Goal: Task Accomplishment & Management: Complete application form

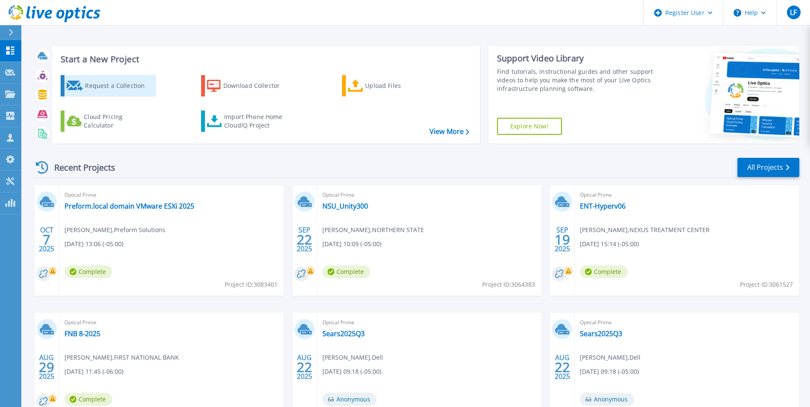
click at [108, 85] on div "Request a Collection" at bounding box center [119, 85] width 68 height 17
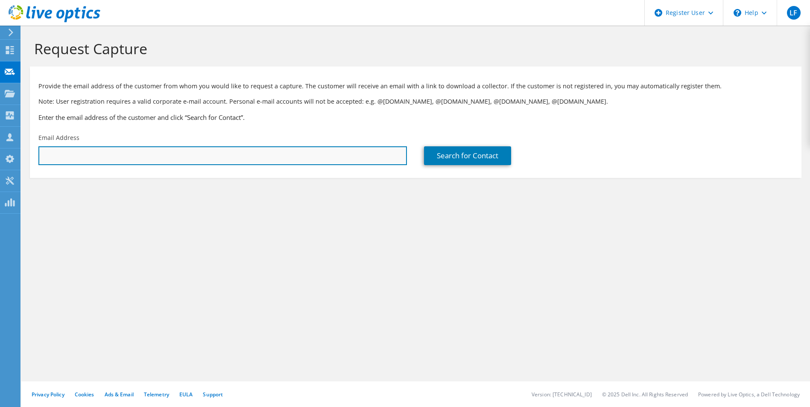
click at [237, 153] on input "text" at bounding box center [222, 155] width 369 height 19
paste input "kernt@wdmcs.org"
type input "kernt@wdmcs.org"
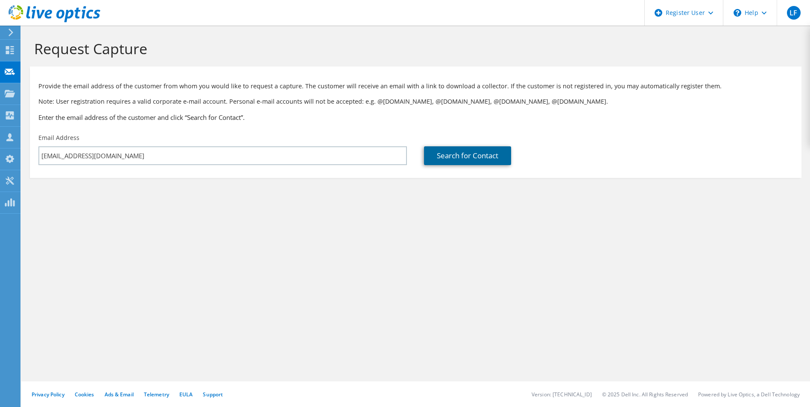
click at [468, 159] on link "Search for Contact" at bounding box center [467, 155] width 87 height 19
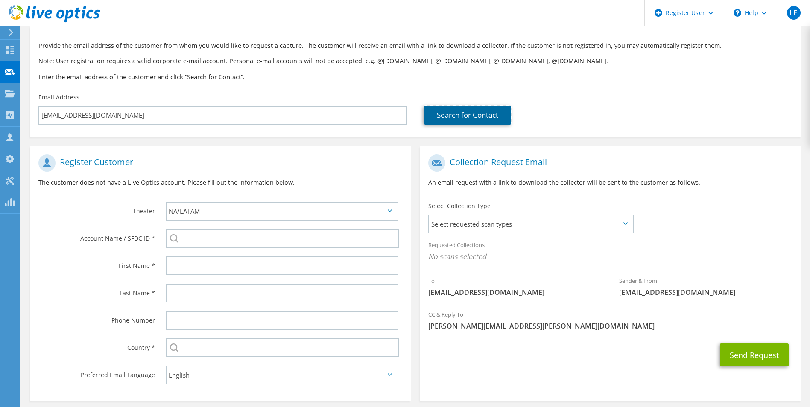
scroll to position [42, 0]
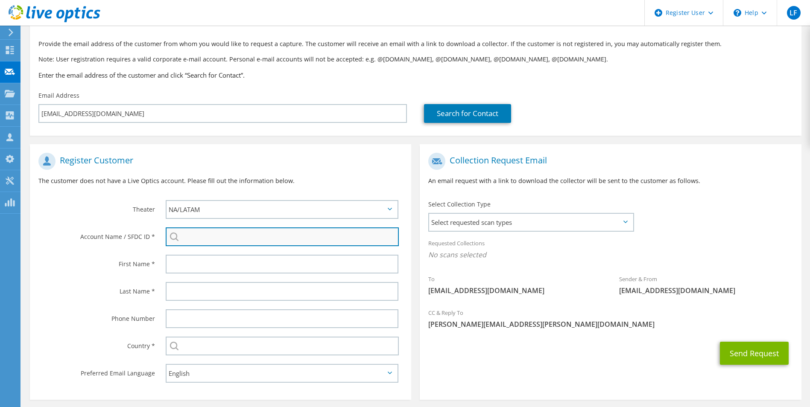
click at [211, 237] on input "search" at bounding box center [283, 237] width 234 height 19
type input "e"
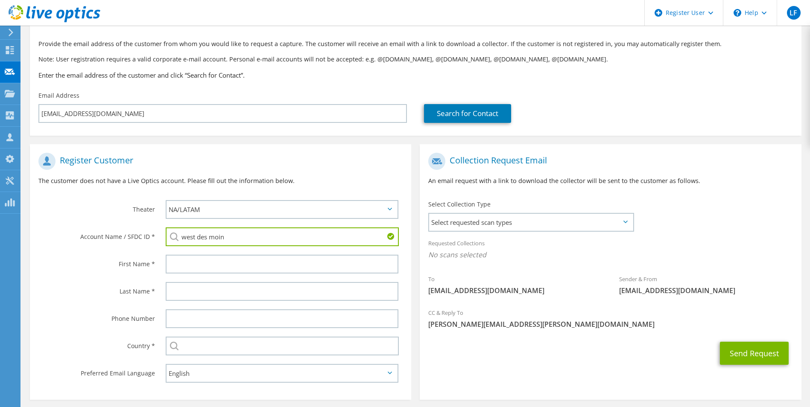
click at [220, 258] on li "WEST DES MOINES CMTY SCH DIST : 595678997" at bounding box center [228, 253] width 124 height 10
type input "WEST DES MOINES CMTY SCH DIST : 595678997"
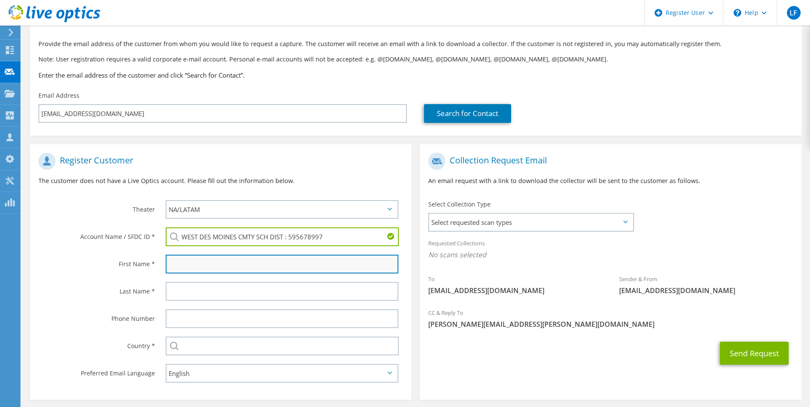
click at [242, 262] on input "text" at bounding box center [282, 264] width 233 height 19
type input "Tyler"
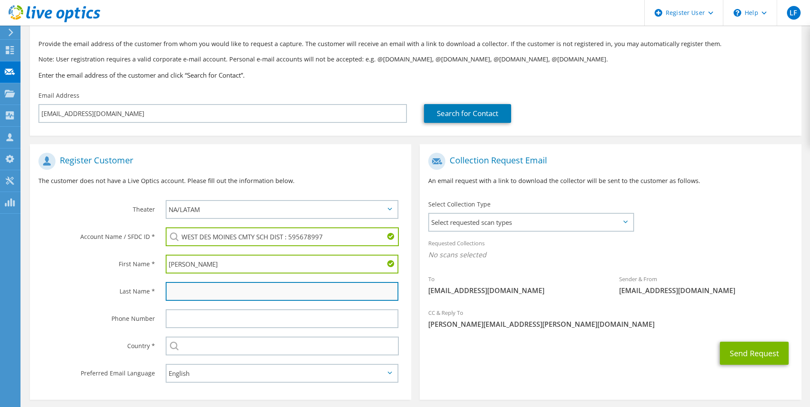
click at [226, 287] on input "text" at bounding box center [282, 291] width 233 height 19
type input "Kern"
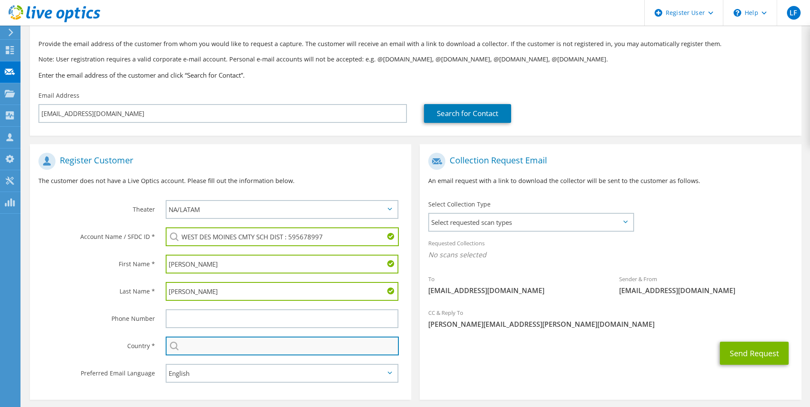
click at [221, 346] on input "text" at bounding box center [283, 346] width 234 height 19
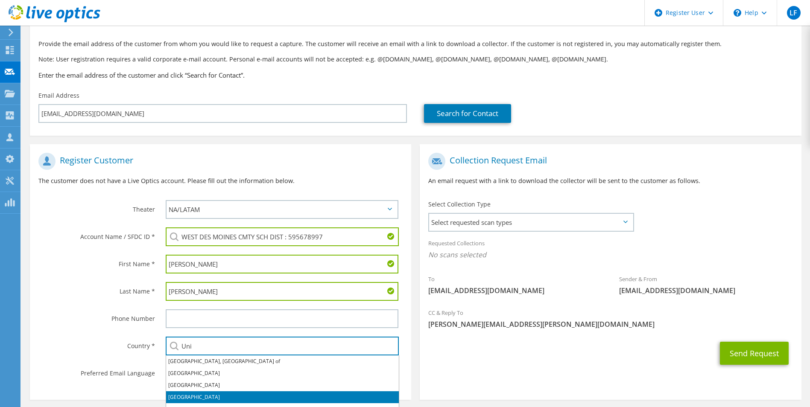
click at [199, 395] on li "[GEOGRAPHIC_DATA]" at bounding box center [282, 398] width 233 height 12
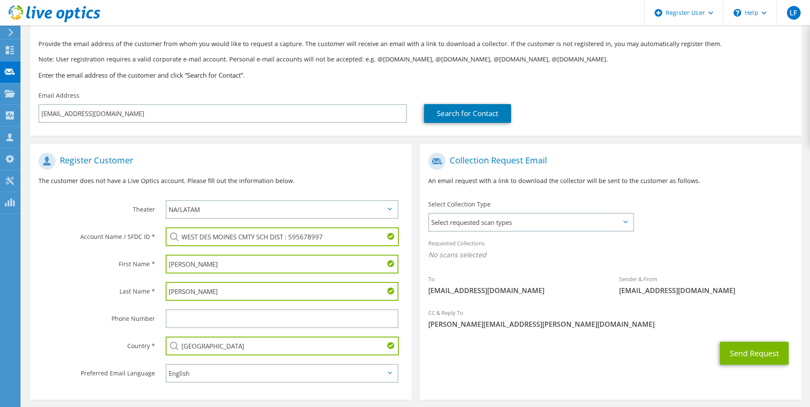
type input "[GEOGRAPHIC_DATA]"
click at [95, 338] on label "Country *" at bounding box center [96, 344] width 117 height 14
click at [625, 226] on span "Select requested scan types" at bounding box center [530, 222] width 203 height 17
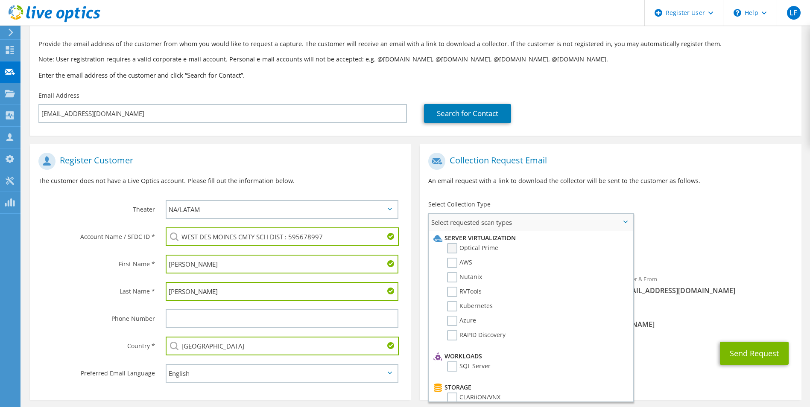
click at [456, 248] on label "Optical Prime" at bounding box center [472, 248] width 51 height 10
click at [0, 0] on input "Optical Prime" at bounding box center [0, 0] width 0 height 0
click at [671, 221] on div "To kernt@wdmcs.org Sender & From liveoptics@liveoptics.com" at bounding box center [610, 228] width 381 height 158
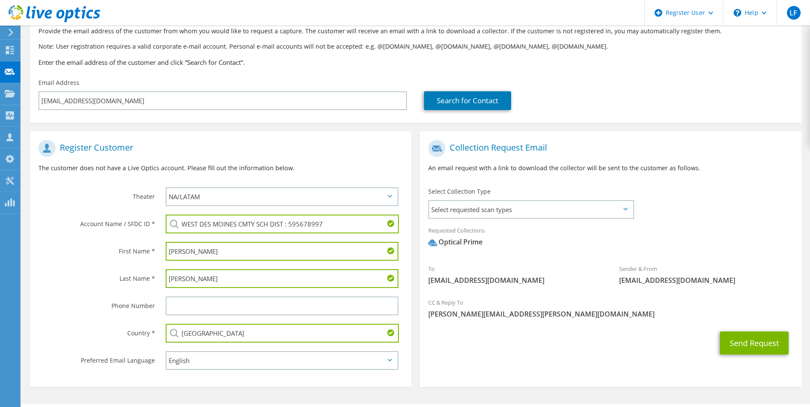
scroll to position [45, 0]
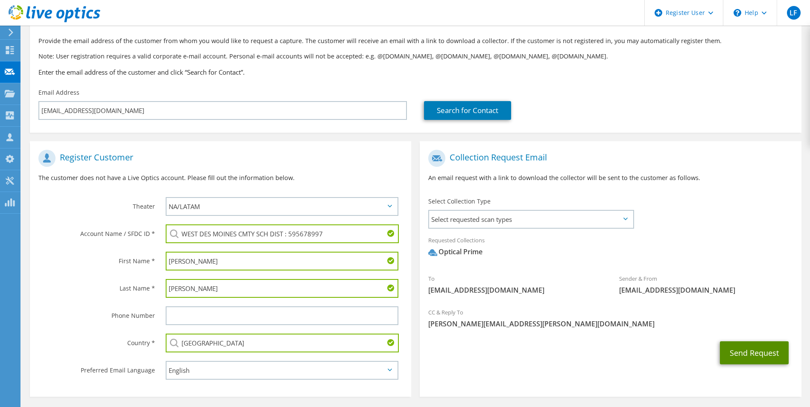
click at [744, 353] on button "Send Request" at bounding box center [754, 353] width 69 height 23
